Goal: Transaction & Acquisition: Purchase product/service

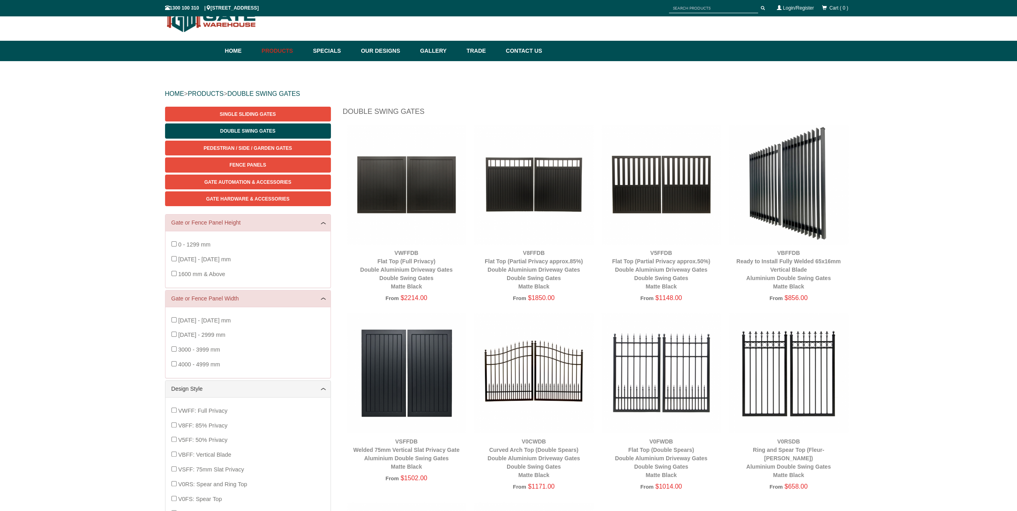
click at [537, 436] on div "V0CWDB Curved Arch Top (Double Spears) Double Aluminium Driveway Gates Double S…" at bounding box center [534, 407] width 120 height 189
click at [537, 484] on span "$1171.00" at bounding box center [541, 486] width 27 height 7
click at [532, 385] on img at bounding box center [534, 373] width 120 height 120
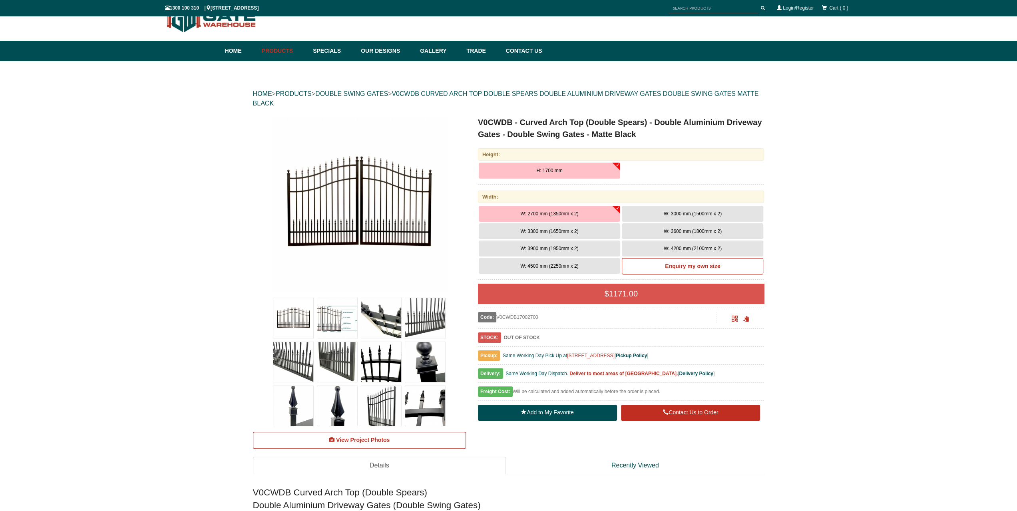
click at [573, 262] on button "W: 4500 mm (2250mm x 2)" at bounding box center [550, 266] width 142 height 16
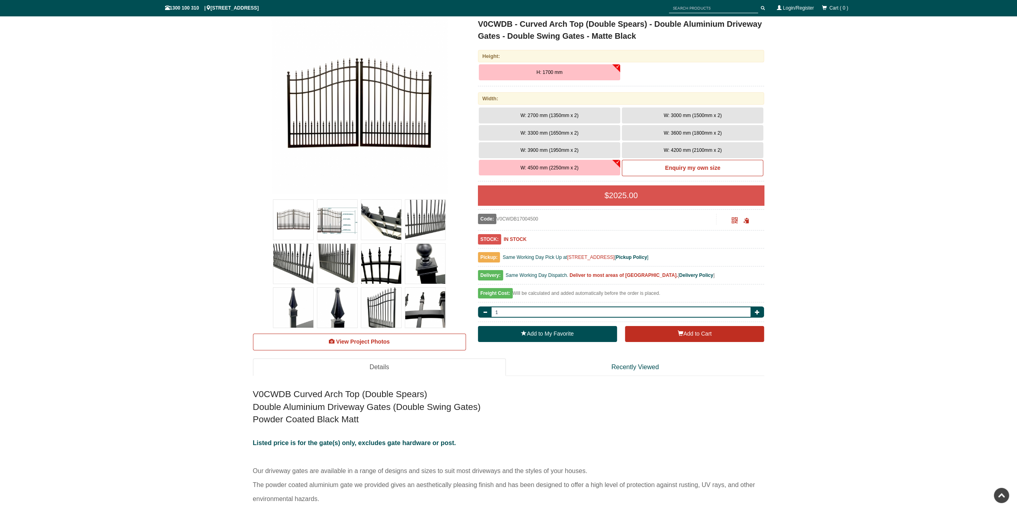
scroll to position [20, 0]
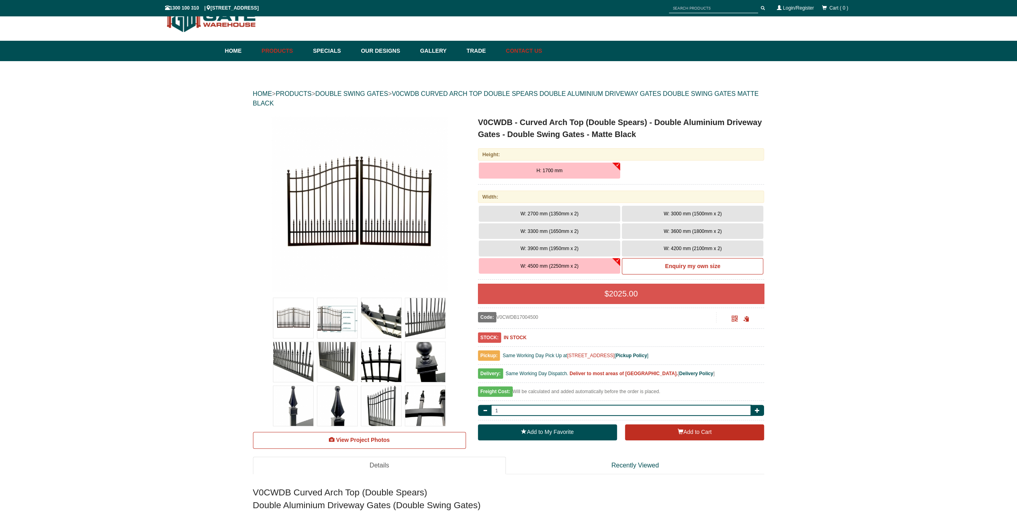
click at [534, 49] on link "Contact Us" at bounding box center [522, 51] width 40 height 20
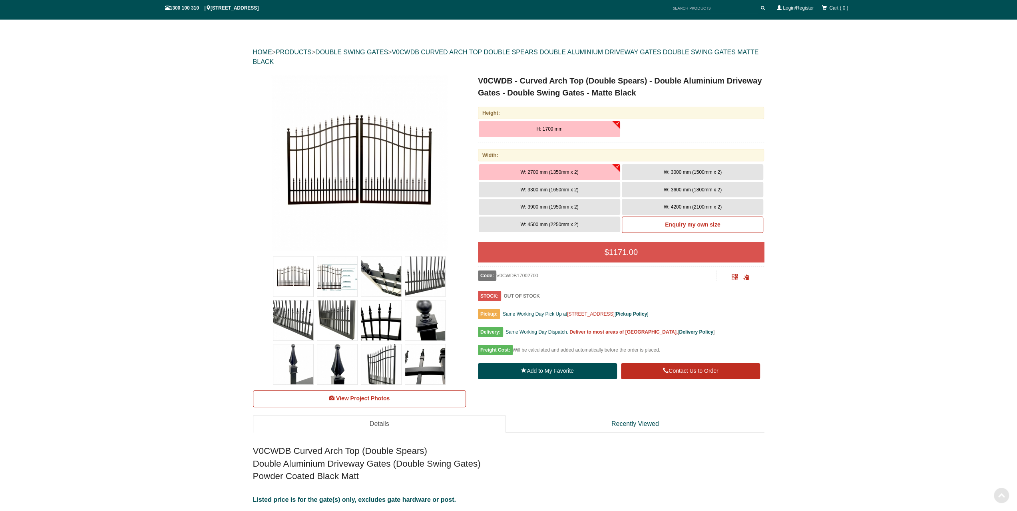
scroll to position [54, 0]
